Goal: Task Accomplishment & Management: Manage account settings

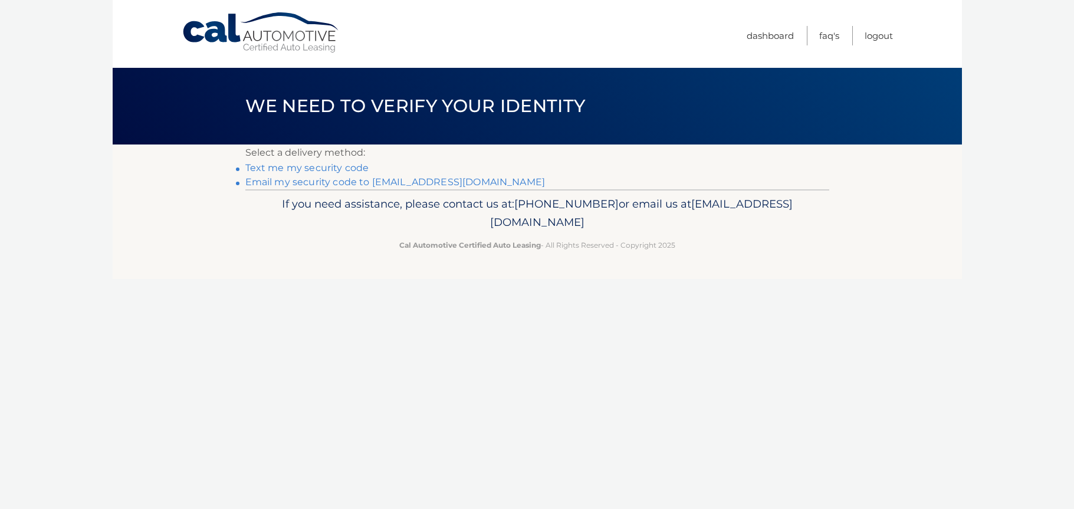
click at [425, 184] on link "**********" at bounding box center [395, 181] width 300 height 11
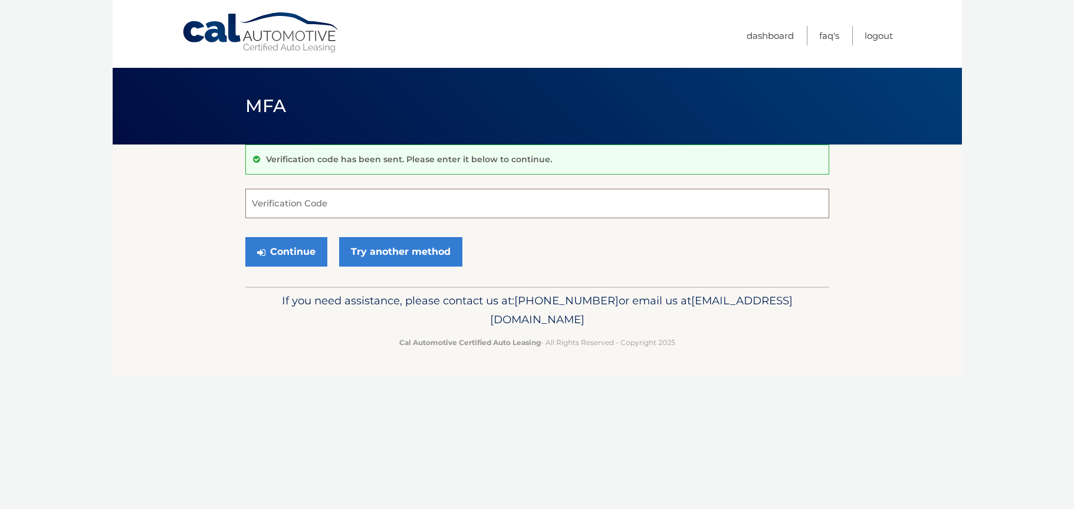
click at [349, 195] on input "Verification Code" at bounding box center [537, 203] width 584 height 29
paste input "817568"
type input "817568"
click at [292, 298] on p "If you need assistance, please contact us at: 609-807-3200 or email us at Custo…" at bounding box center [537, 310] width 568 height 38
click at [294, 259] on button "Continue" at bounding box center [286, 251] width 82 height 29
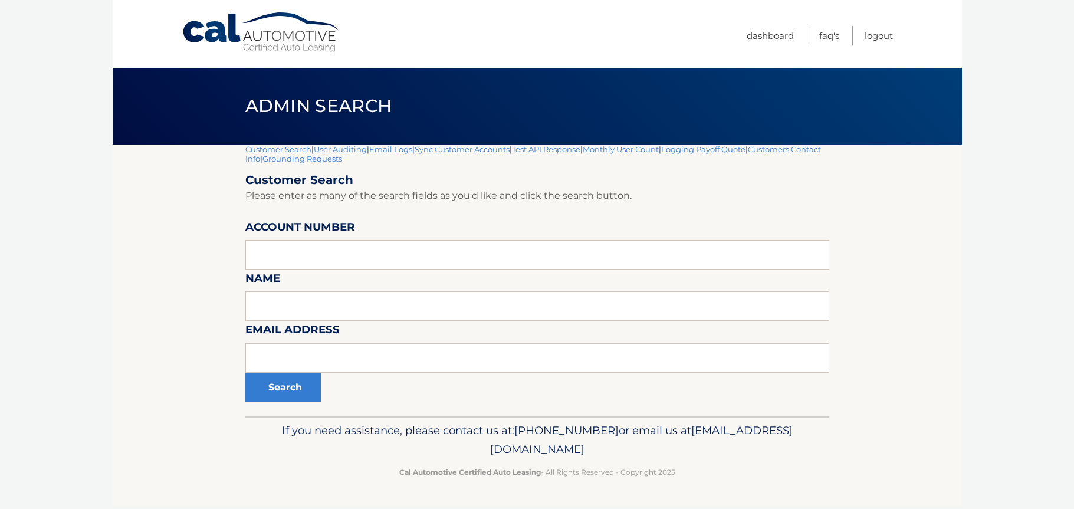
click at [287, 147] on link "Customer Search" at bounding box center [278, 148] width 66 height 9
click at [294, 248] on input "text" at bounding box center [537, 254] width 584 height 29
click at [341, 313] on input "text" at bounding box center [537, 305] width 584 height 29
click at [245, 373] on button "Search" at bounding box center [282, 387] width 75 height 29
type input "Black"
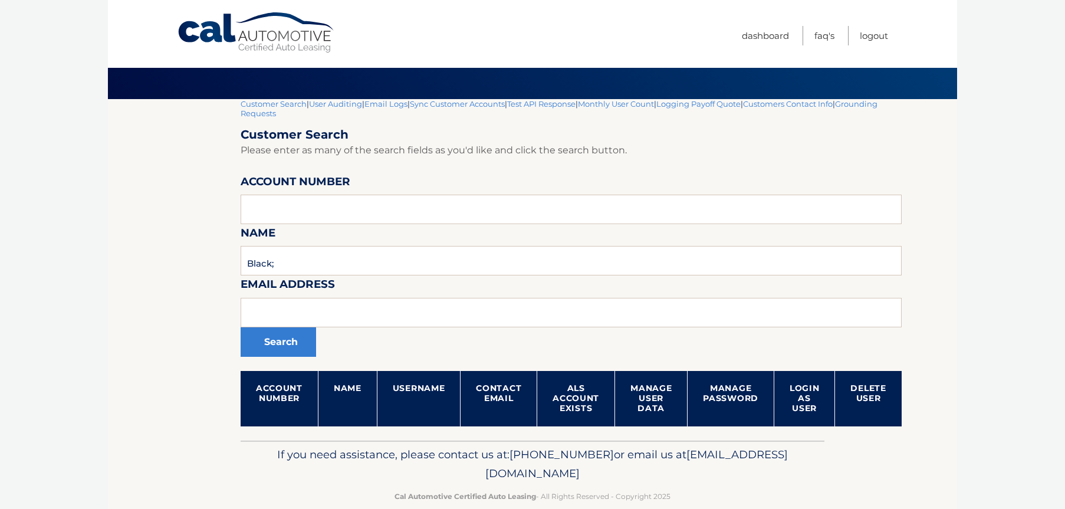
scroll to position [66, 0]
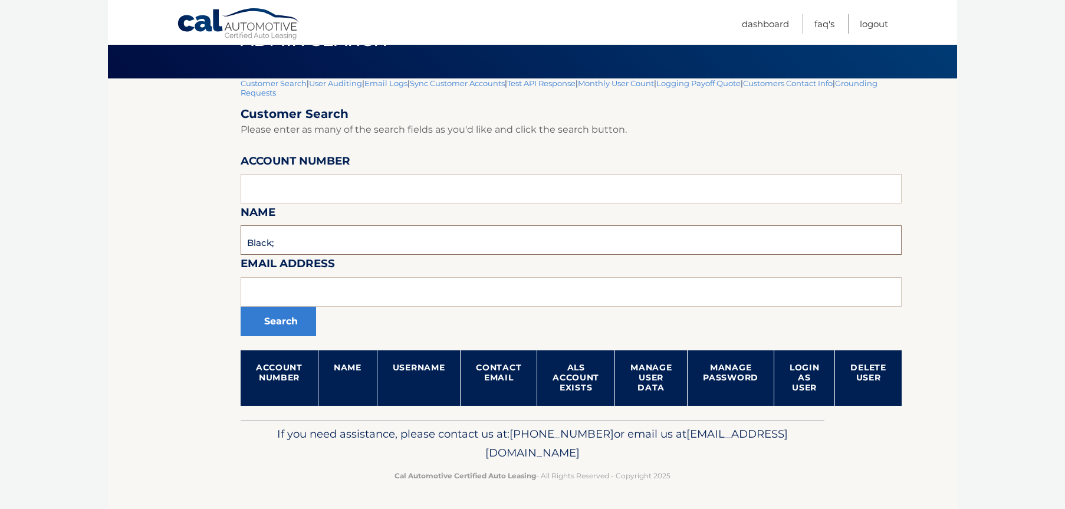
click at [383, 249] on input "Black;" at bounding box center [571, 239] width 661 height 29
type input "Black;"
click at [241, 307] on button "Search" at bounding box center [278, 321] width 75 height 29
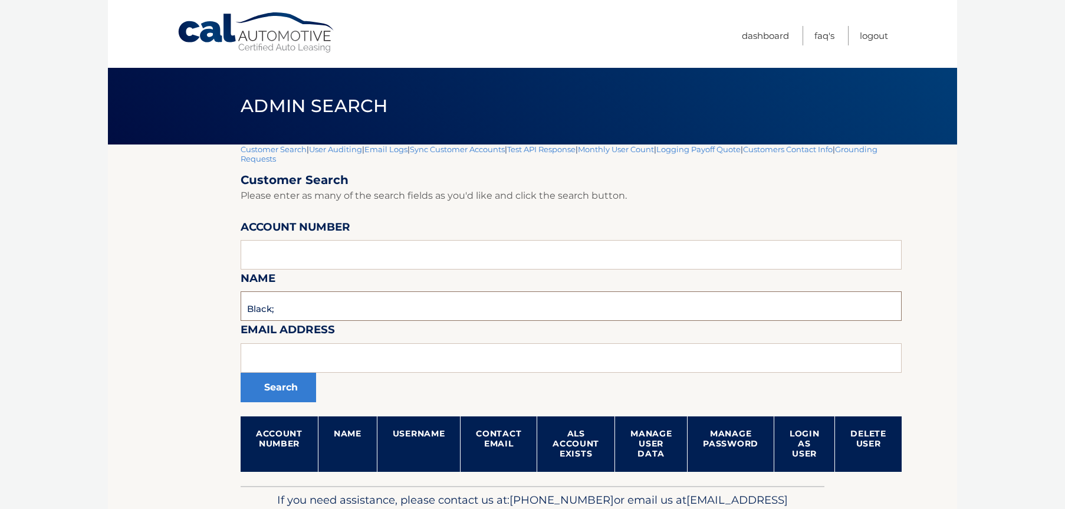
click at [337, 296] on input "Black;" at bounding box center [571, 305] width 661 height 29
type input "Black"
click at [241, 373] on button "Search" at bounding box center [278, 387] width 75 height 29
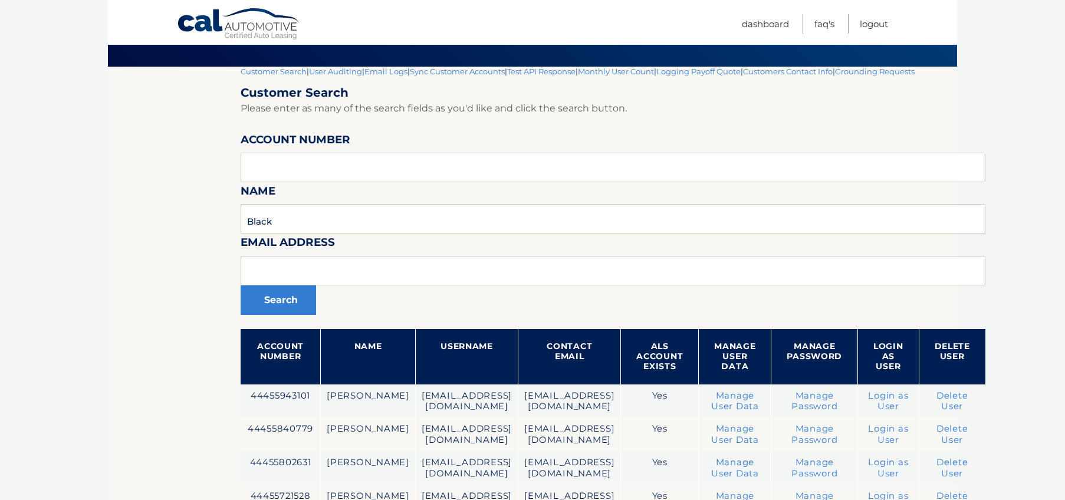
scroll to position [212, 0]
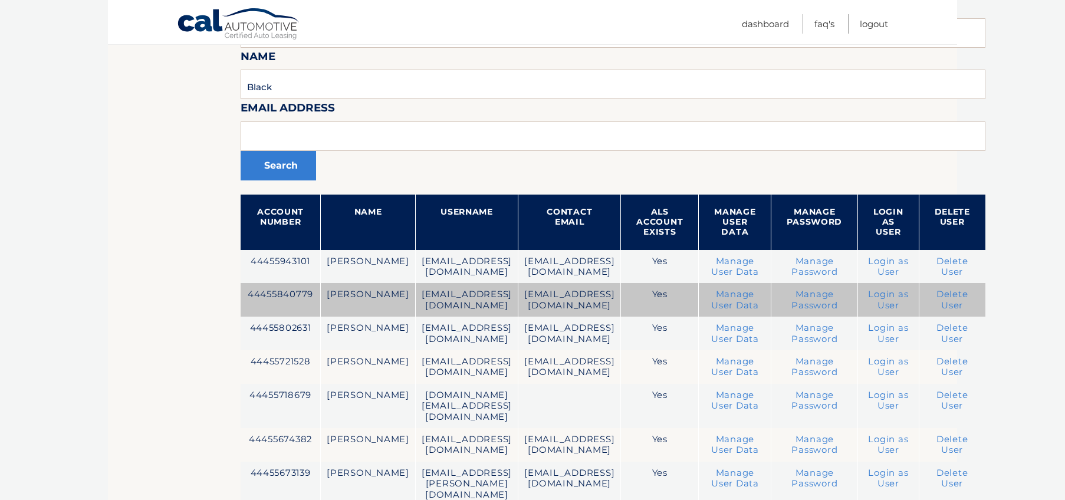
click at [298, 293] on td "44455840779" at bounding box center [281, 300] width 80 height 34
click at [908, 302] on link "Login as User" at bounding box center [888, 299] width 40 height 21
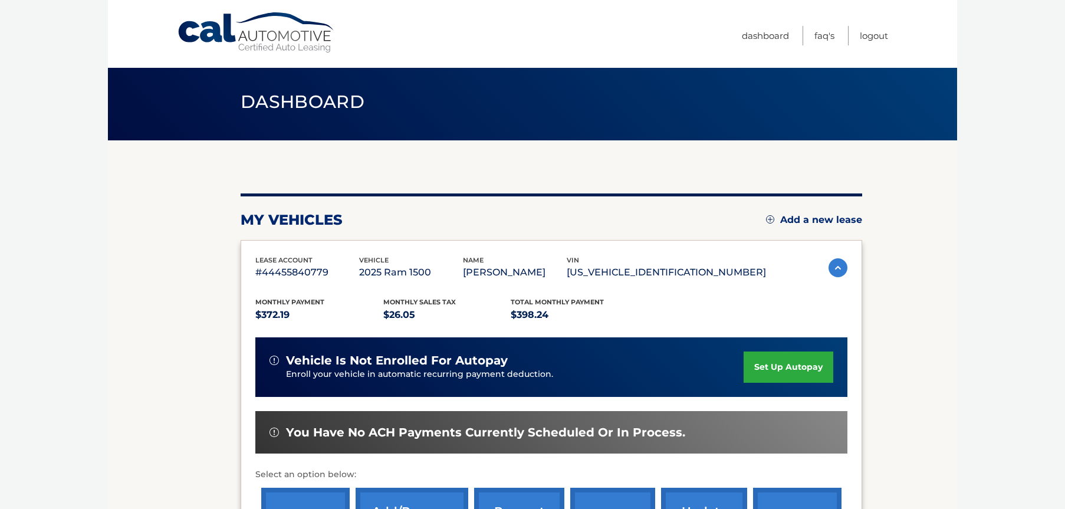
scroll to position [142, 0]
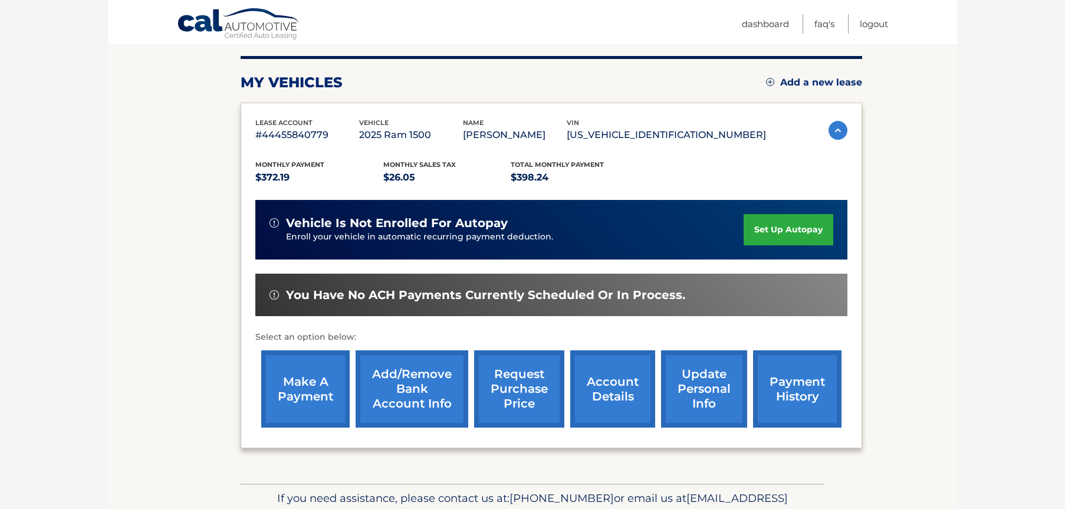
click at [690, 392] on link "update personal info" at bounding box center [704, 388] width 86 height 77
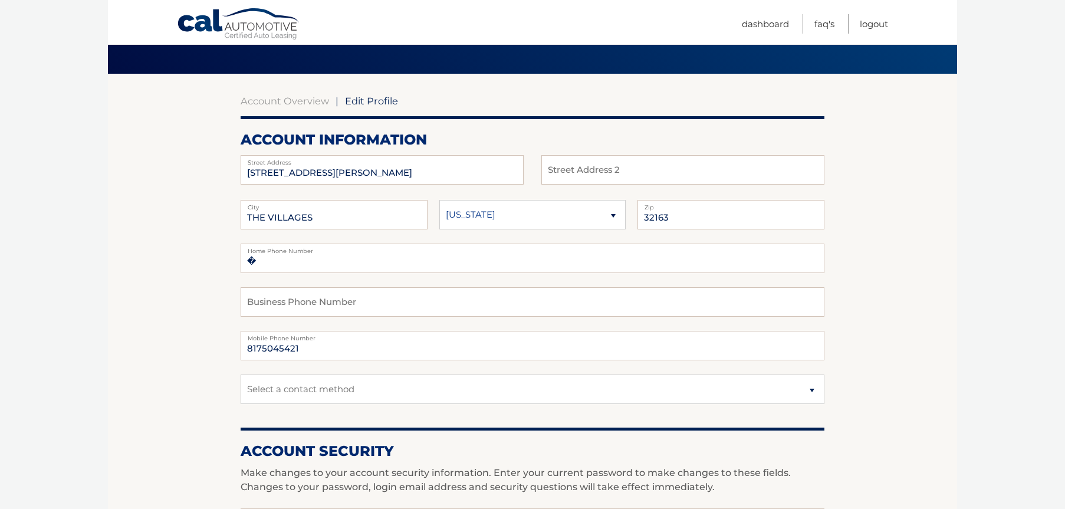
scroll to position [212, 0]
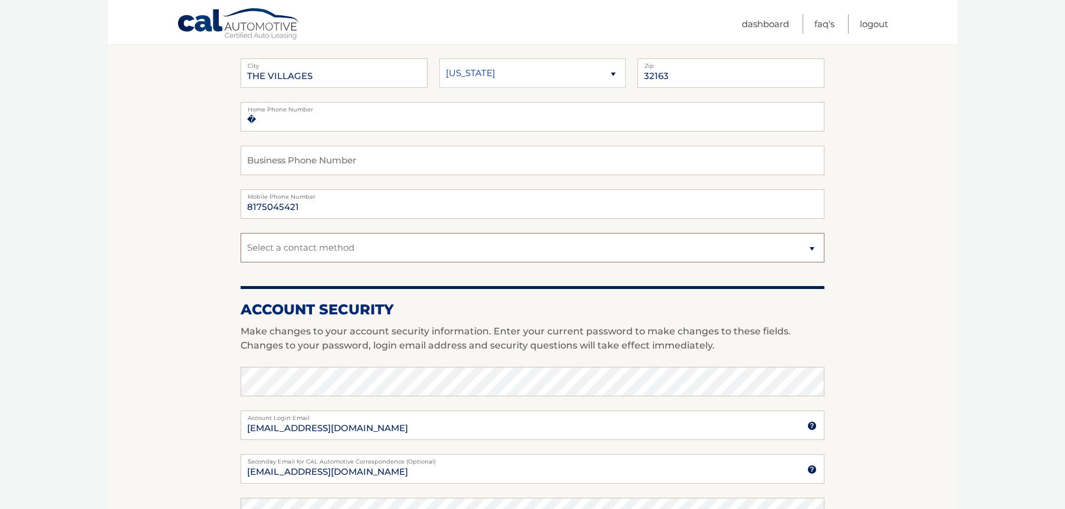
drag, startPoint x: 447, startPoint y: 241, endPoint x: 1013, endPoint y: 257, distance: 566.4
click at [1013, 257] on body "Cal Automotive Menu Dashboard FAQ's Logout | Zip" at bounding box center [532, 42] width 1065 height 509
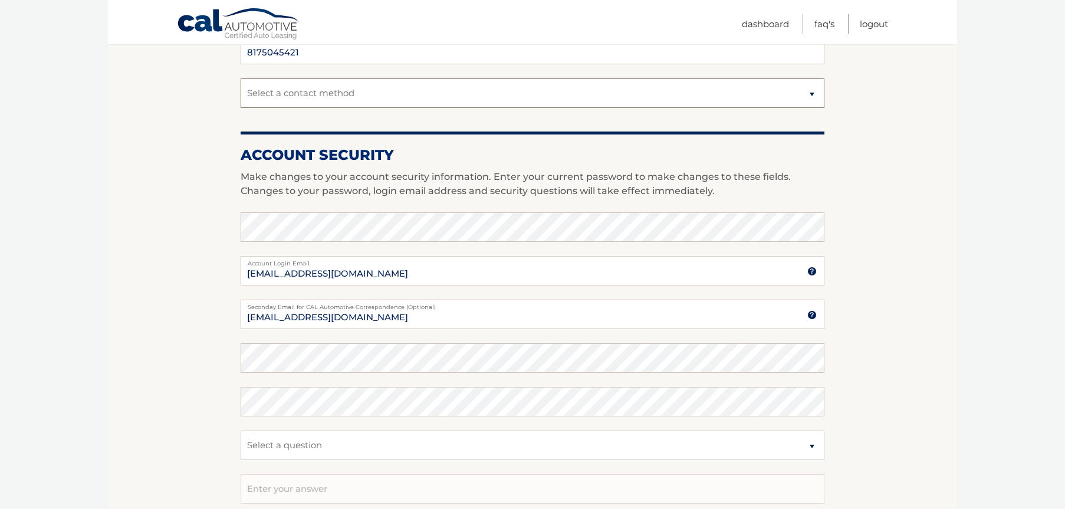
scroll to position [425, 0]
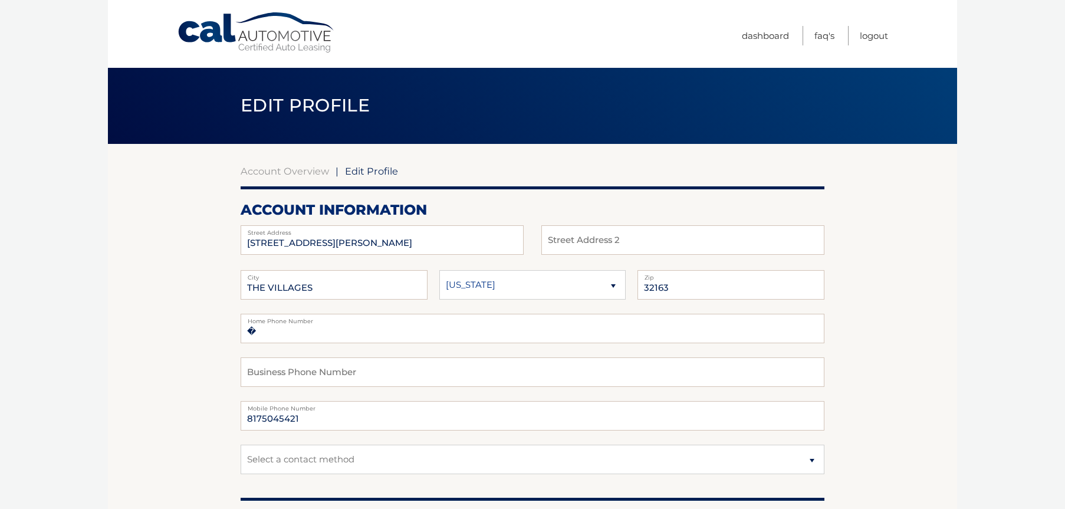
scroll to position [0, 0]
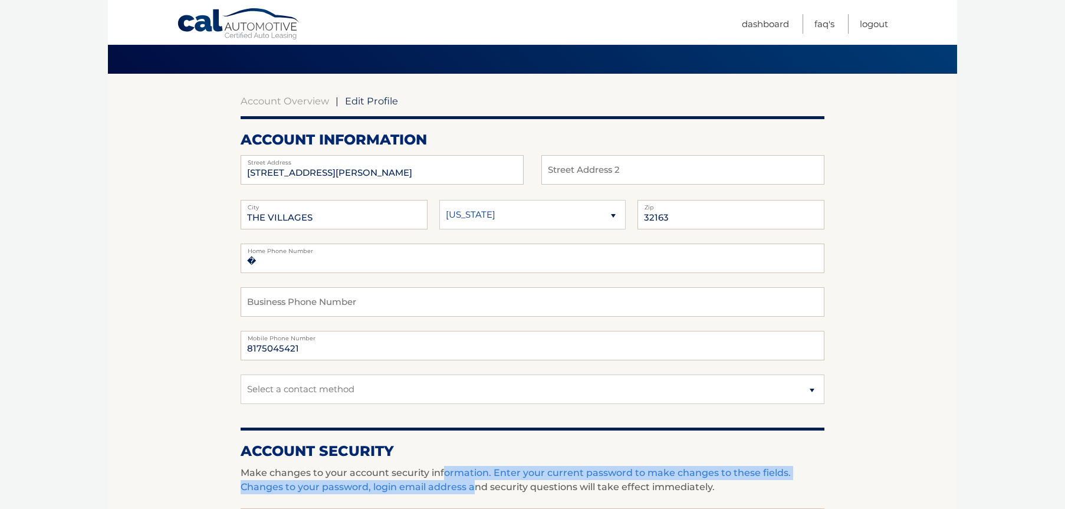
drag, startPoint x: 471, startPoint y: 485, endPoint x: 444, endPoint y: 475, distance: 28.9
click at [444, 475] on p "Make changes to your account security information. Enter your current password …" at bounding box center [533, 480] width 584 height 28
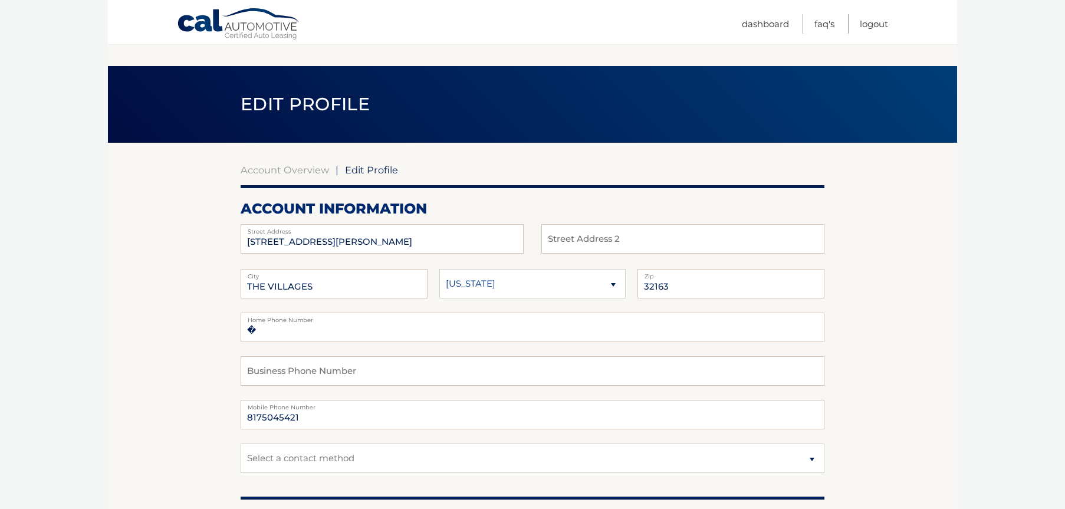
scroll to position [0, 0]
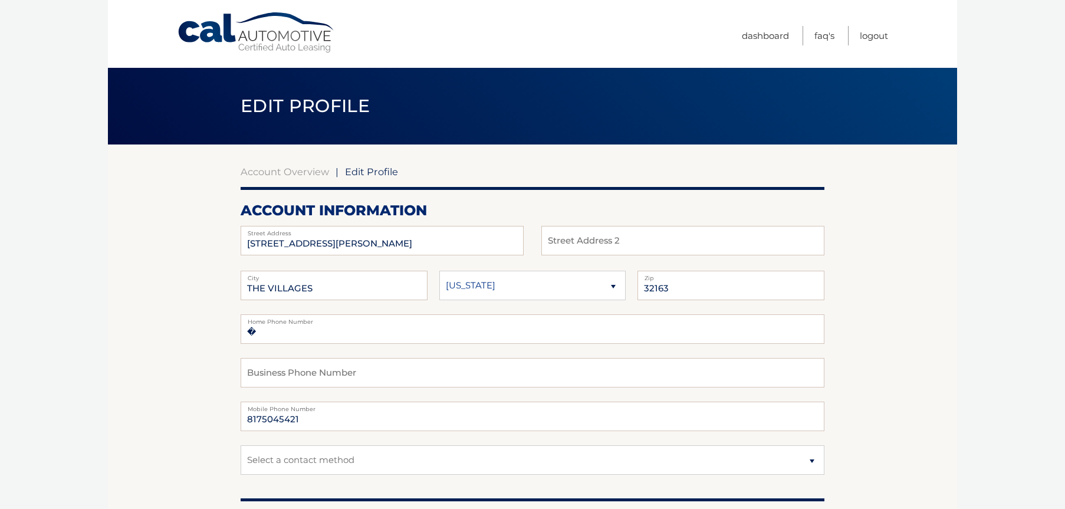
click at [992, 183] on body "Cal Automotive Menu Dashboard FAQ's Logout | Zip" at bounding box center [532, 254] width 1065 height 509
click at [320, 177] on link "Account Overview" at bounding box center [285, 172] width 88 height 12
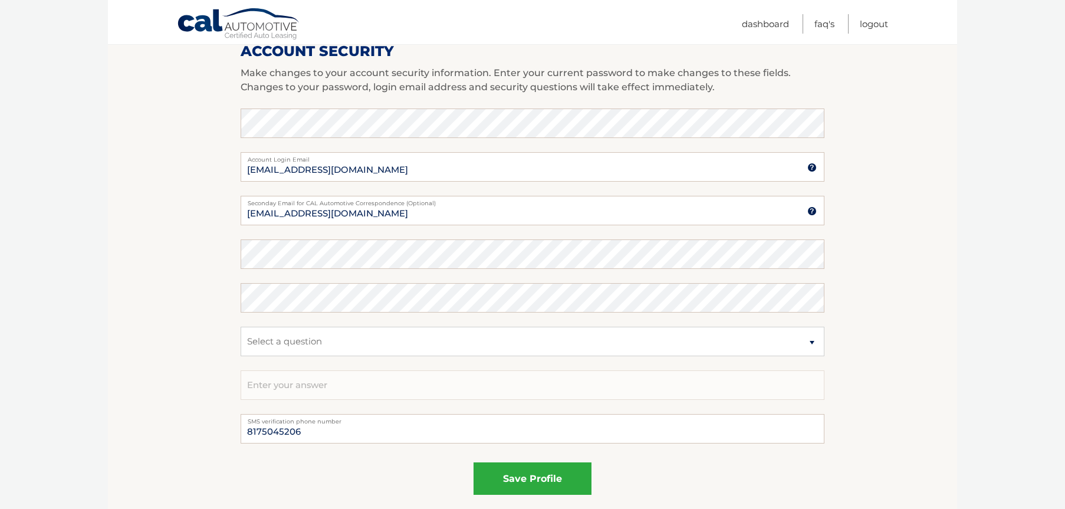
scroll to position [495, 0]
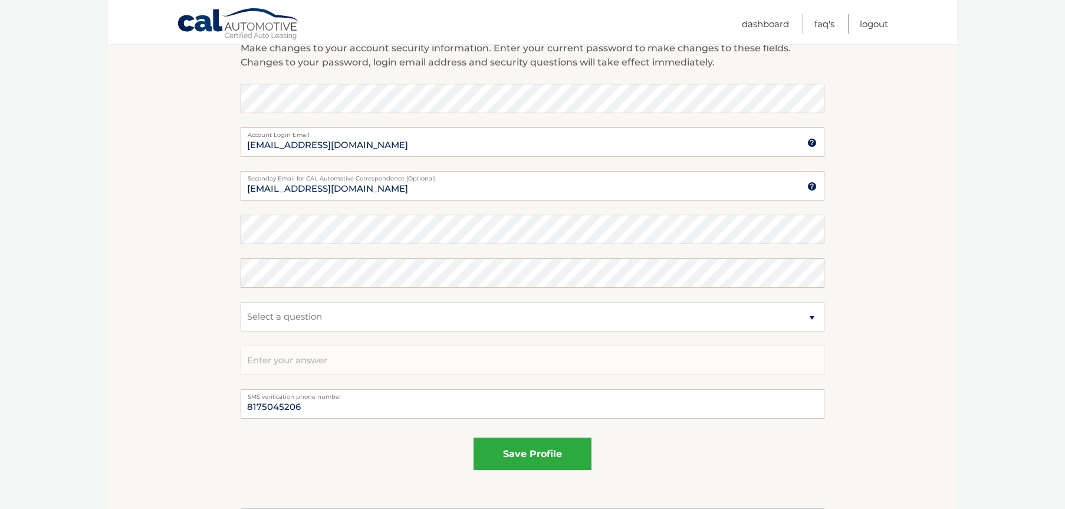
click at [385, 117] on fieldset "Enter your current password to make changes to those fields cblack3871@aol.com …" at bounding box center [533, 236] width 584 height 305
click at [850, 225] on section "Account Overview | Edit Profile account information 3035 BEVILL LN Street Addre…" at bounding box center [532, 78] width 849 height 859
click at [814, 146] on img at bounding box center [811, 142] width 9 height 9
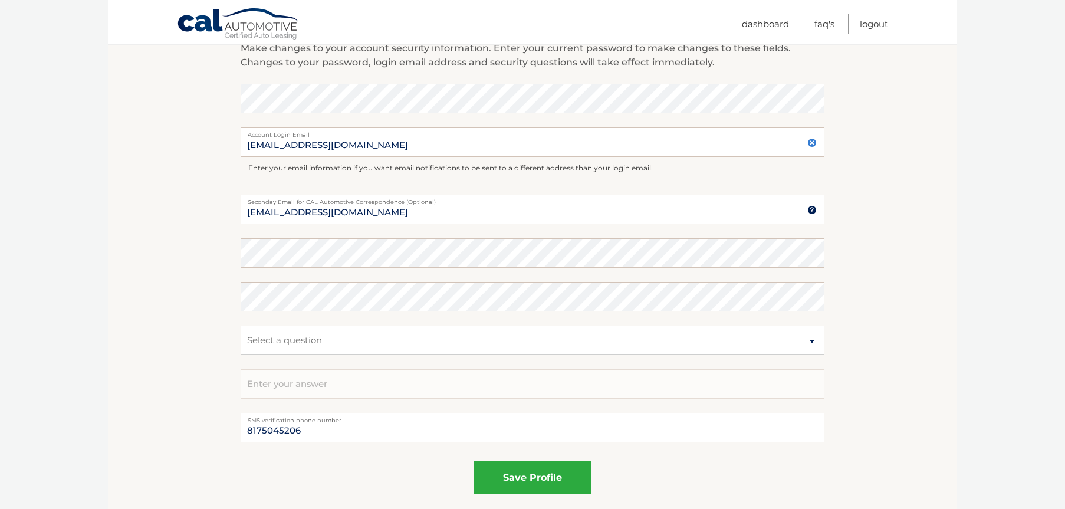
click at [814, 146] on img at bounding box center [811, 142] width 9 height 9
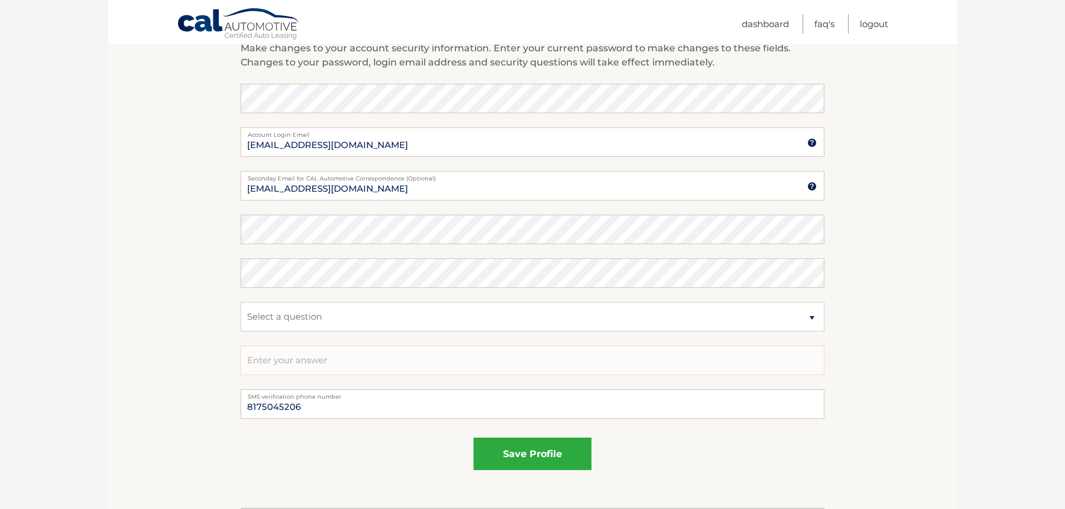
click at [811, 186] on img at bounding box center [811, 186] width 9 height 9
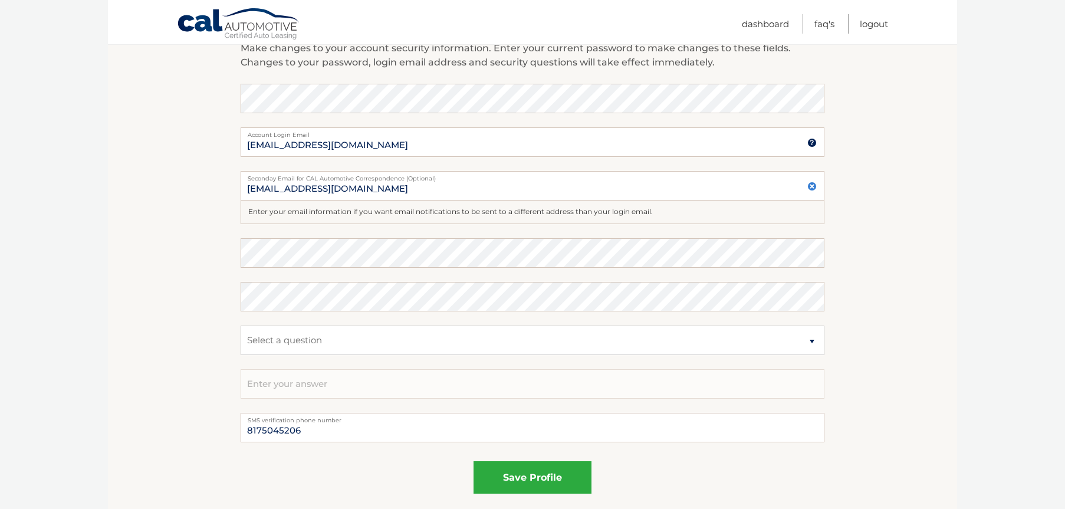
click at [811, 186] on img at bounding box center [811, 186] width 9 height 9
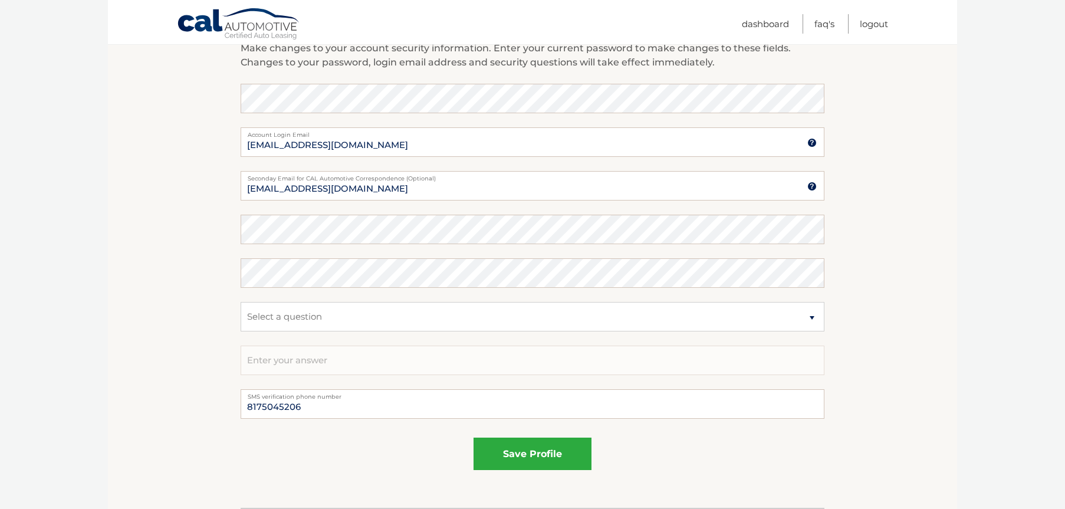
click at [856, 392] on section "Account Overview | Edit Profile account information 3035 BEVILL LN Street Addre…" at bounding box center [532, 78] width 849 height 859
click at [946, 255] on section "Account Overview | Edit Profile account information 3035 BEVILL LN Street Addre…" at bounding box center [532, 78] width 849 height 859
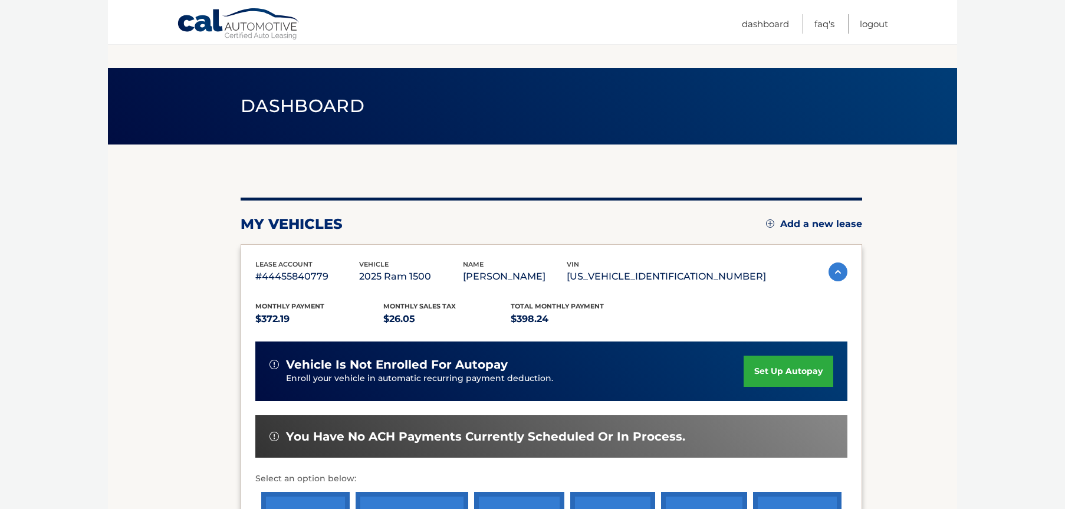
scroll to position [142, 0]
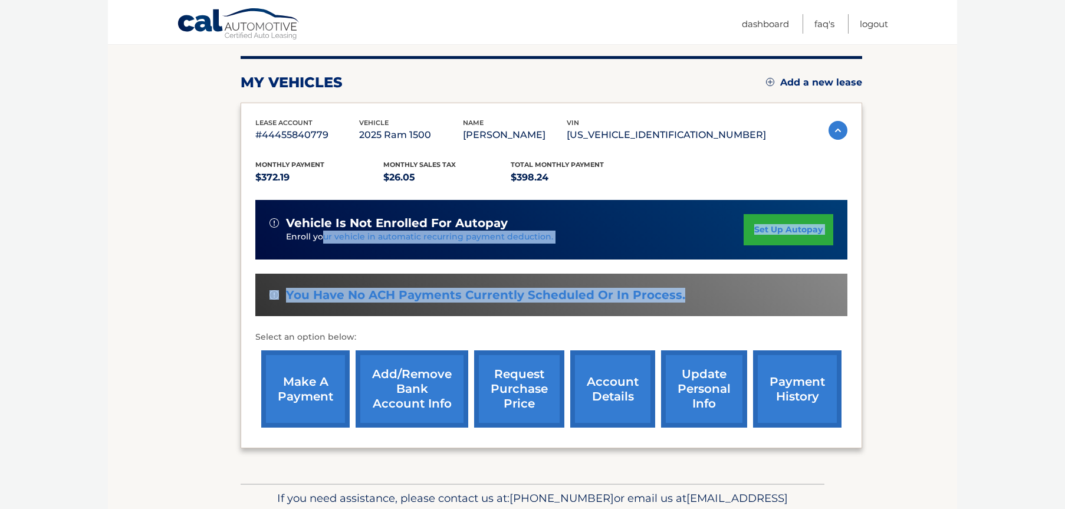
drag, startPoint x: 321, startPoint y: 231, endPoint x: 508, endPoint y: 309, distance: 201.9
click at [508, 309] on div "Monthly Payment $372.19 Monthly sales Tax $26.05 Total Monthly Payment $398.24 …" at bounding box center [551, 288] width 592 height 290
click at [508, 309] on div "You have no ACH payments currently scheduled or in process." at bounding box center [551, 295] width 592 height 43
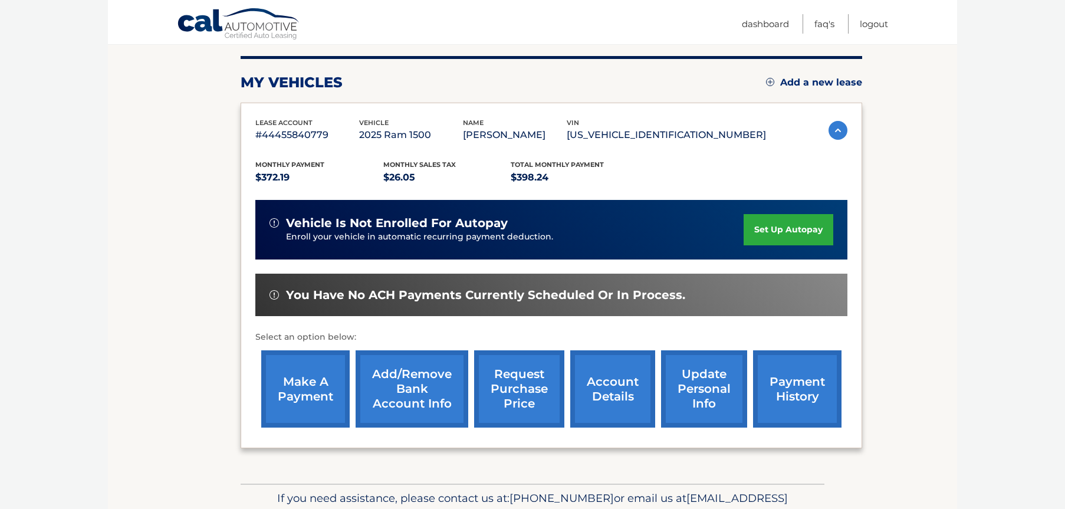
click at [403, 380] on link "Add/Remove bank account info" at bounding box center [412, 388] width 113 height 77
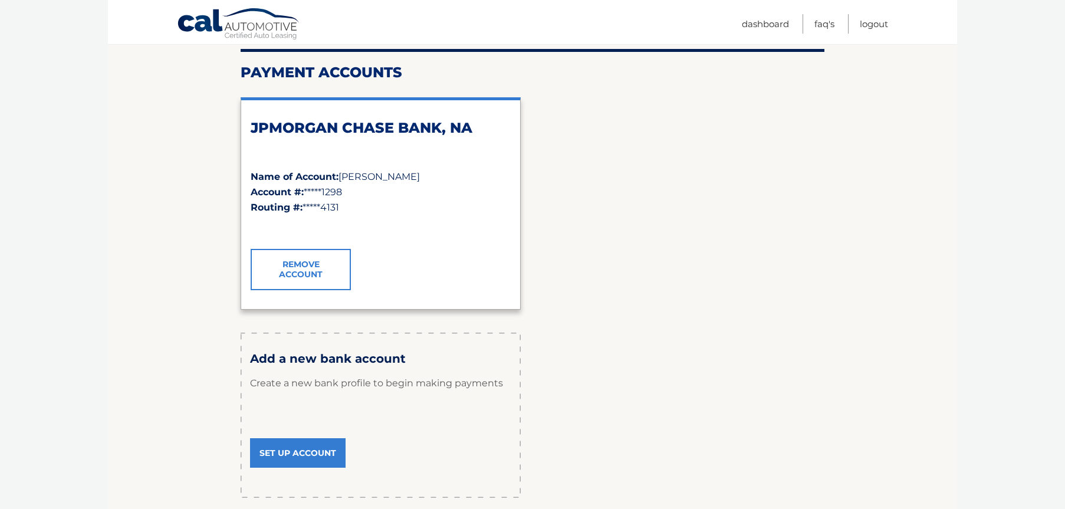
scroll to position [142, 0]
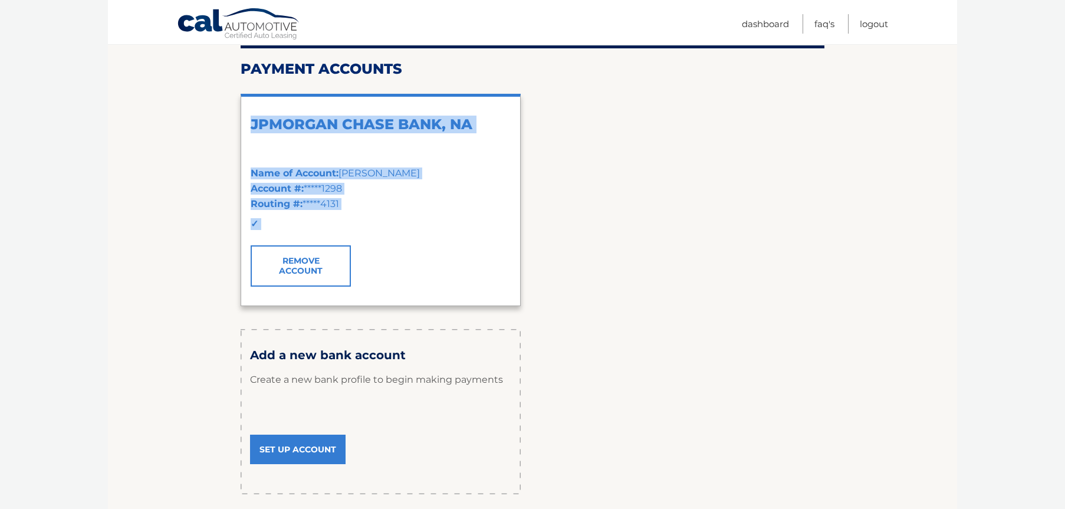
drag, startPoint x: 245, startPoint y: 117, endPoint x: 665, endPoint y: 248, distance: 439.8
click at [665, 248] on div "JPMORGAN CHASE BANK, NA Name of Account: [PERSON_NAME] Account #: *****1298 Rou…" at bounding box center [533, 199] width 584 height 231
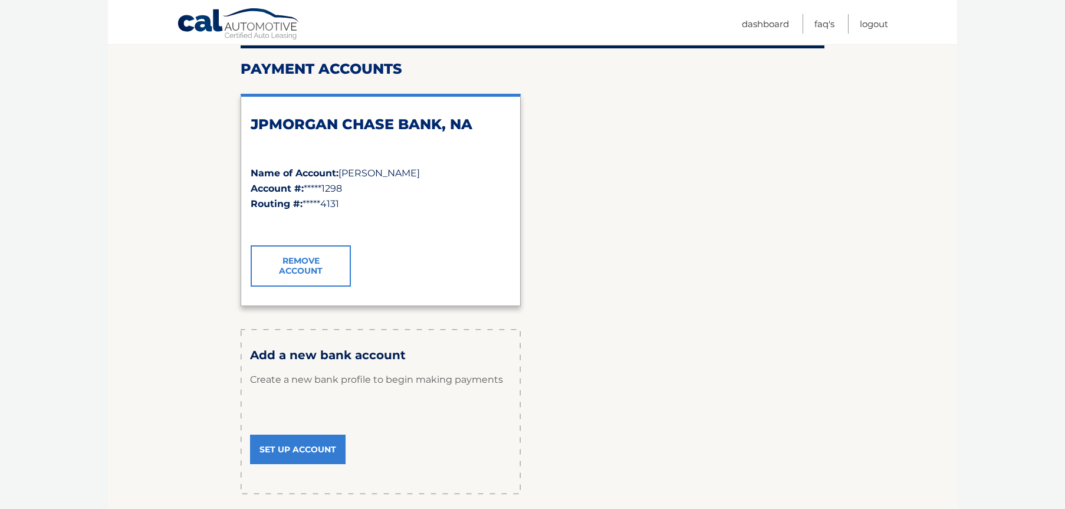
click at [290, 441] on link "Set Up Account" at bounding box center [298, 449] width 96 height 29
drag, startPoint x: 256, startPoint y: 126, endPoint x: 530, endPoint y: 170, distance: 277.7
click at [530, 170] on div "JPMORGAN CHASE BANK, NA Name of Account: [PERSON_NAME] Account #: *****1298 Rou…" at bounding box center [533, 199] width 584 height 231
drag, startPoint x: 490, startPoint y: 194, endPoint x: 413, endPoint y: 160, distance: 84.5
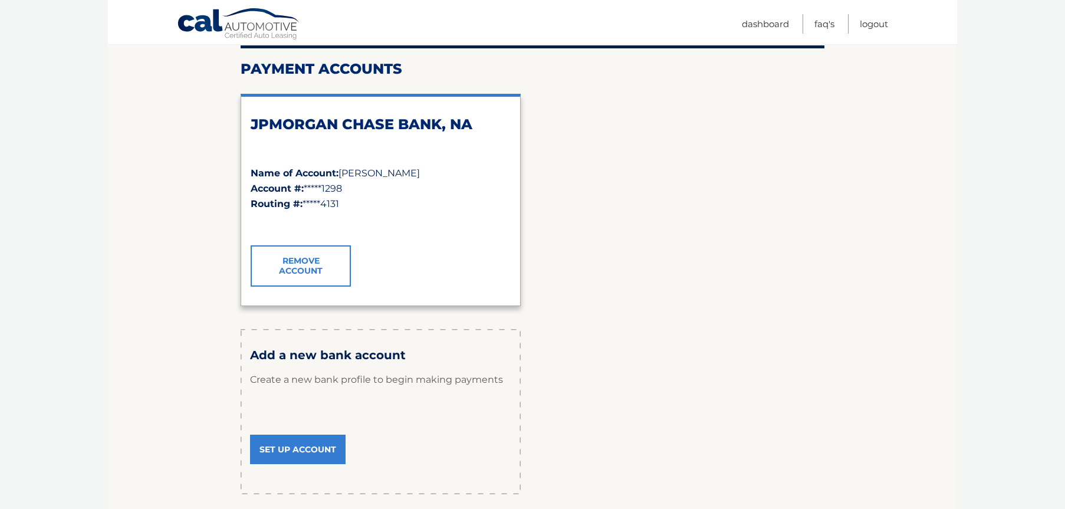
click at [413, 160] on div "JPMORGAN CHASE BANK, NA Name of Account: [PERSON_NAME] Account #: *****1298 Rou…" at bounding box center [381, 181] width 260 height 130
click at [413, 160] on div "JPMORGAN CHASE BANK, NA" at bounding box center [381, 141] width 260 height 50
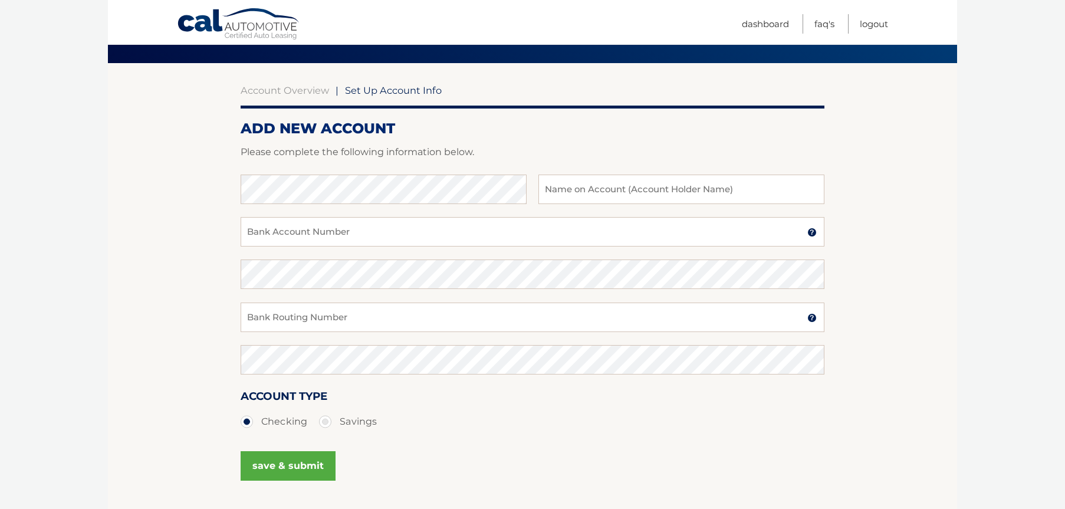
scroll to position [142, 0]
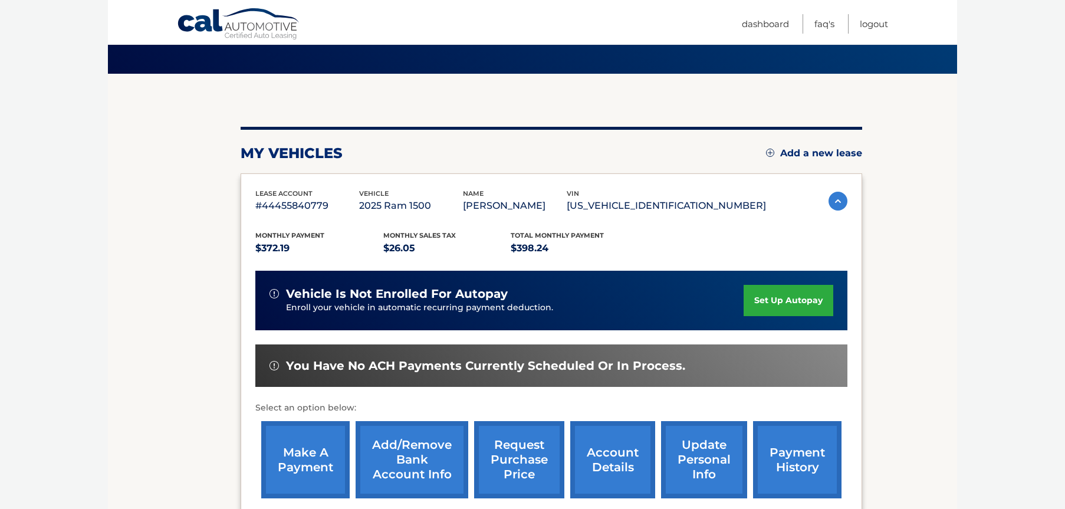
scroll to position [206, 0]
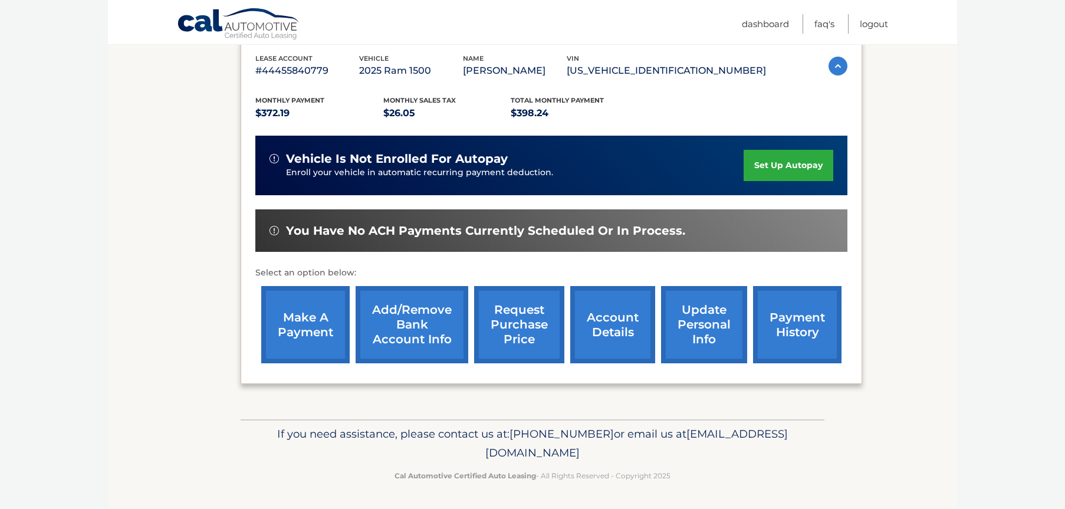
click at [718, 314] on link "update personal info" at bounding box center [704, 324] width 86 height 77
click at [634, 329] on link "account details" at bounding box center [612, 324] width 85 height 77
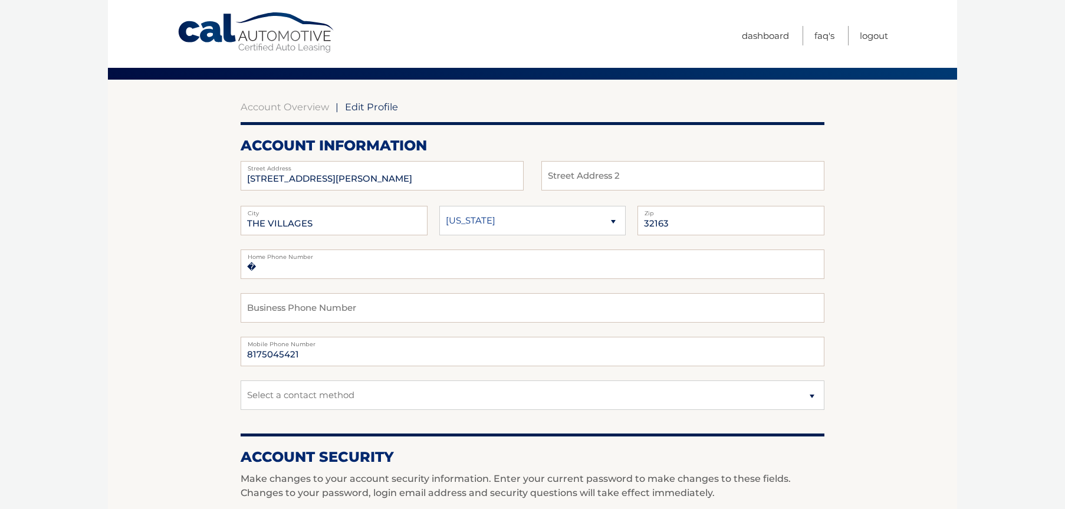
scroll to position [212, 0]
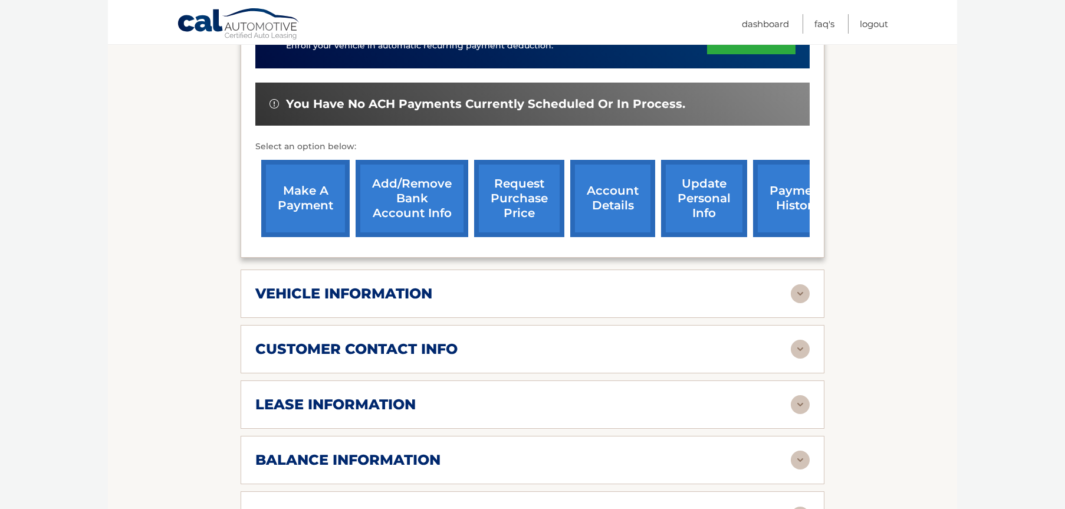
scroll to position [425, 0]
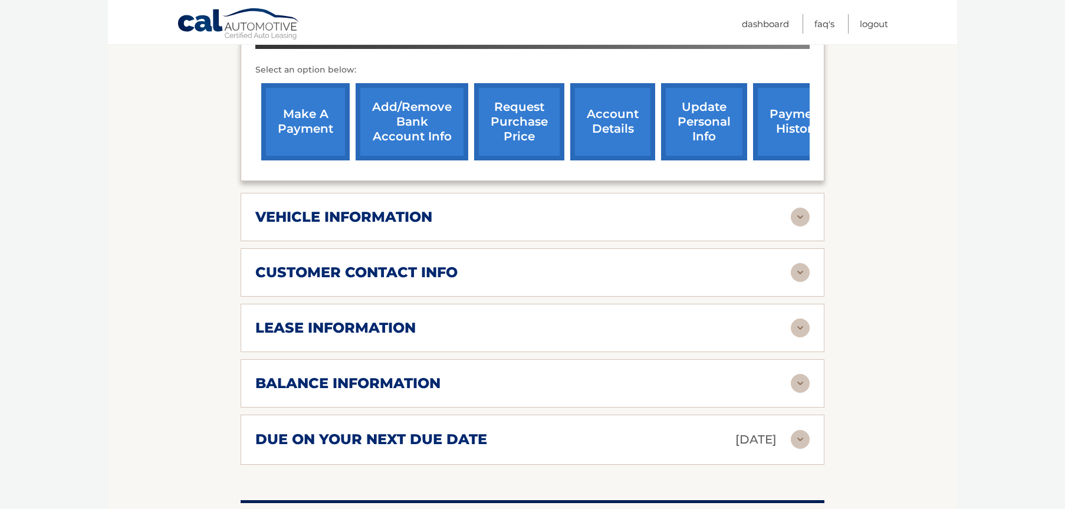
click at [808, 208] on img at bounding box center [800, 217] width 19 height 19
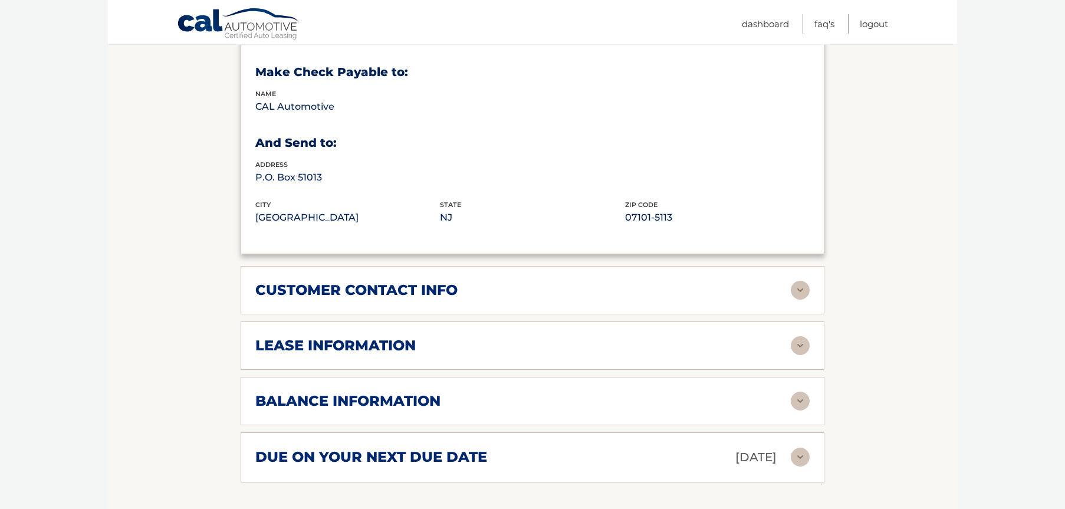
click at [801, 287] on img at bounding box center [800, 290] width 19 height 19
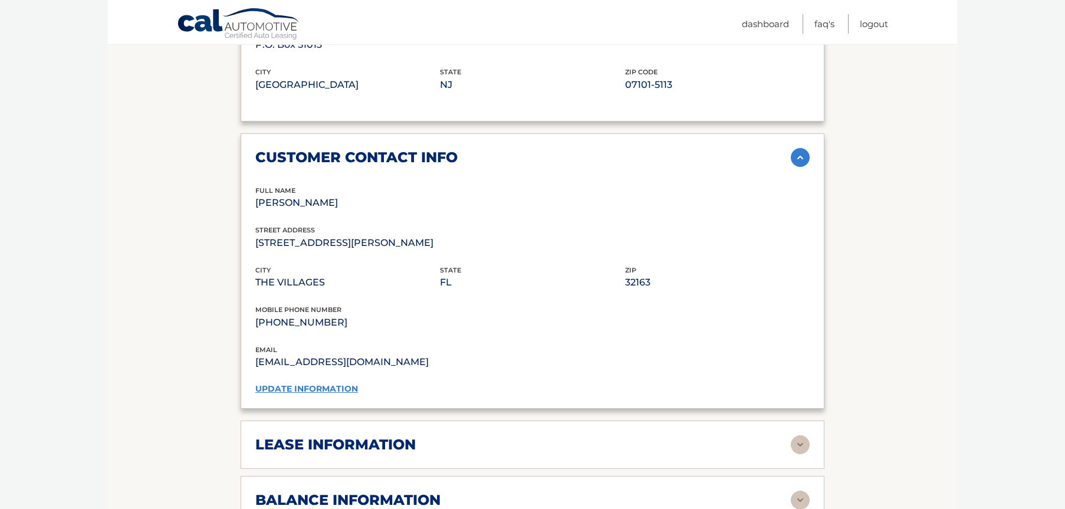
scroll to position [920, 0]
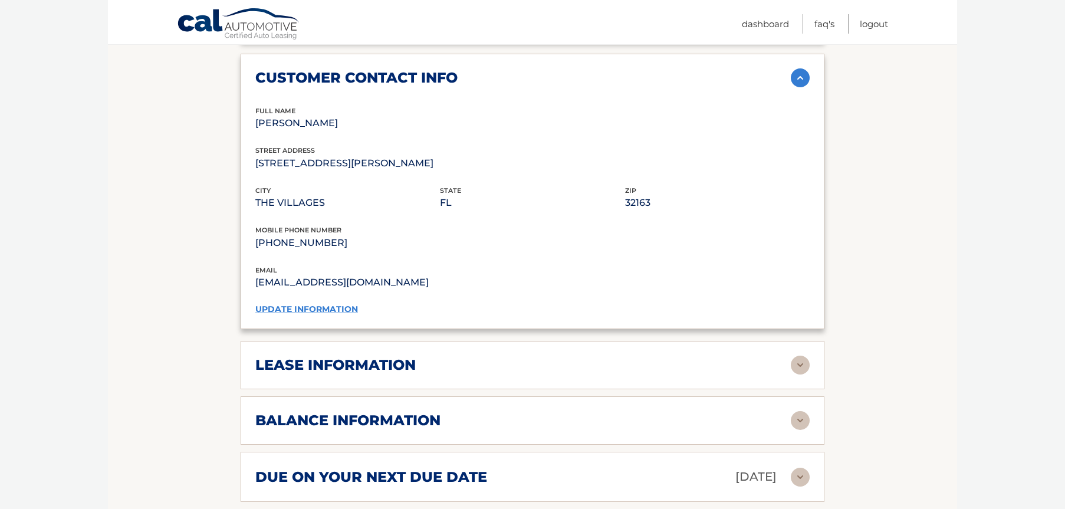
click at [794, 361] on img at bounding box center [800, 365] width 19 height 19
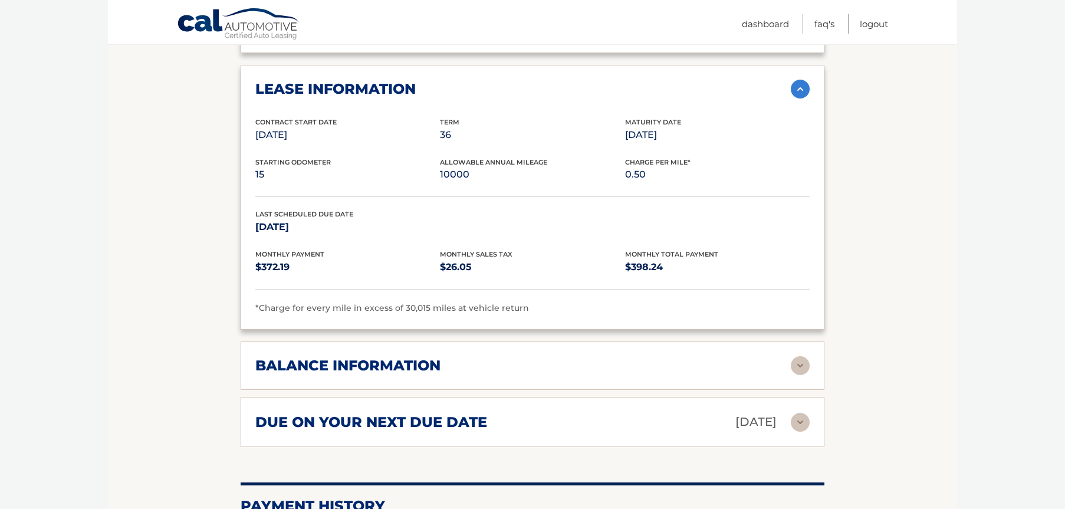
scroll to position [1203, 0]
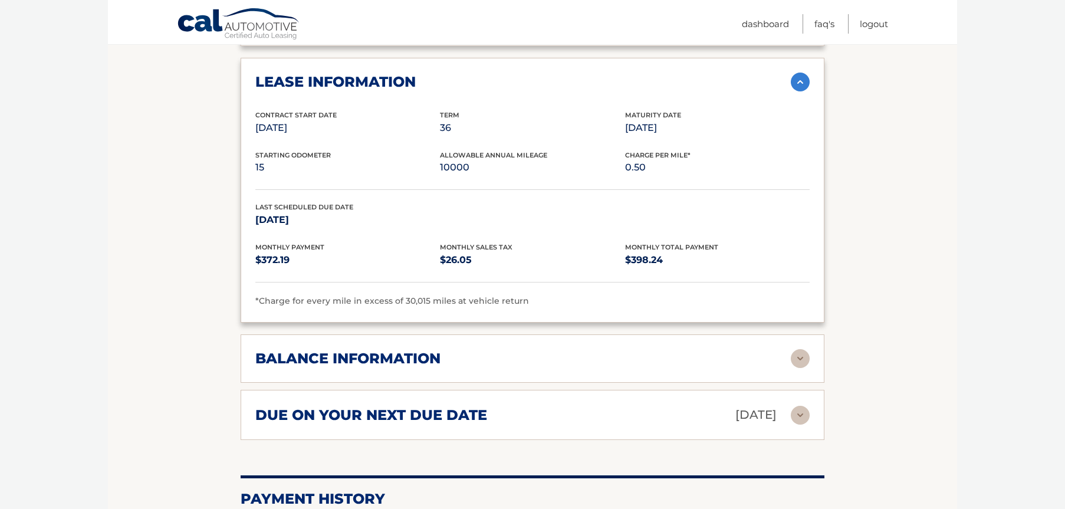
click at [812, 370] on div "balance information Payments Received 7 Payments Remaining 29 Next Payment will…" at bounding box center [533, 358] width 584 height 48
click at [803, 360] on img at bounding box center [800, 358] width 19 height 19
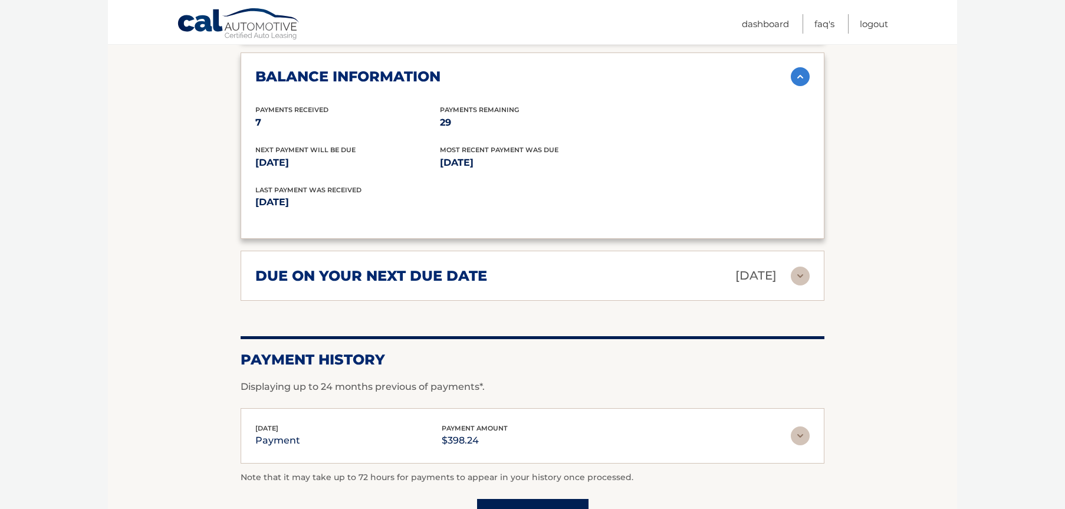
scroll to position [1486, 0]
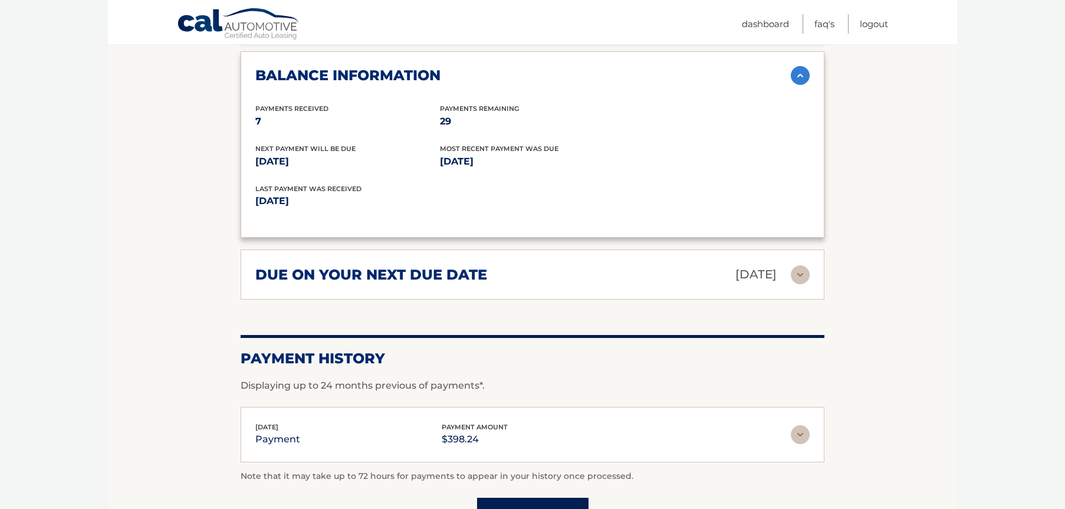
click at [803, 277] on img at bounding box center [800, 274] width 19 height 19
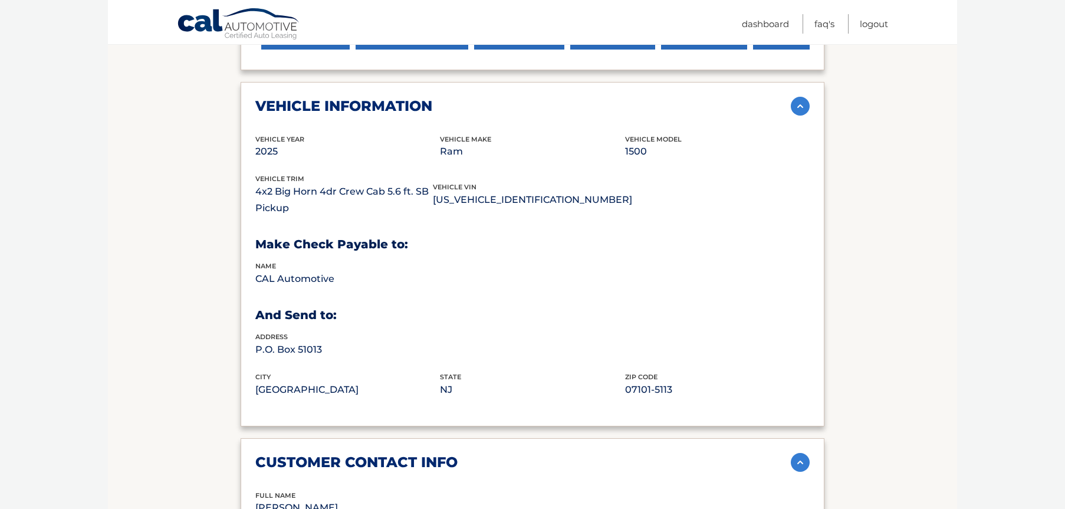
scroll to position [504, 0]
